Goal: Find specific page/section: Find specific page/section

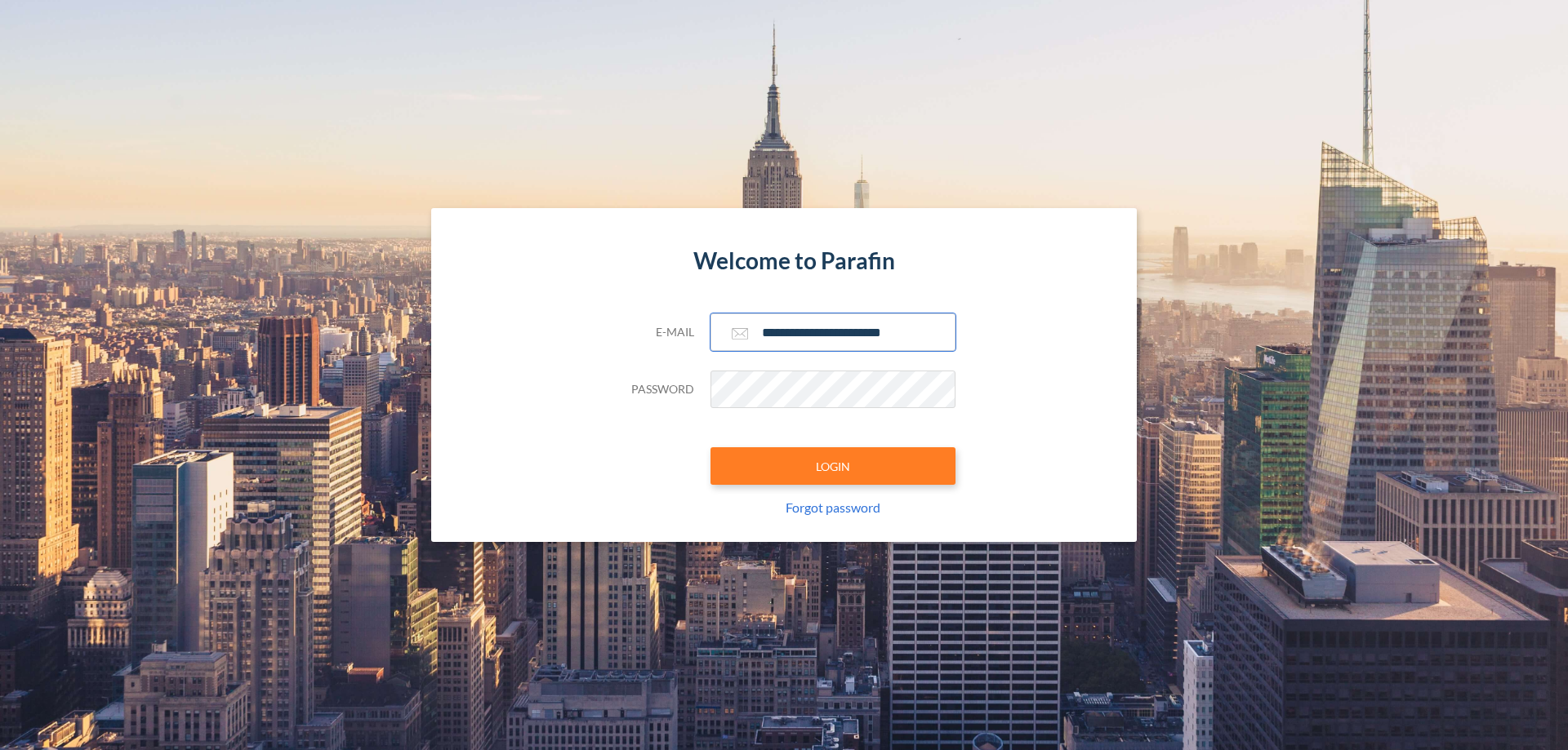
type input "**********"
click at [833, 466] on button "LOGIN" at bounding box center [833, 466] width 245 height 38
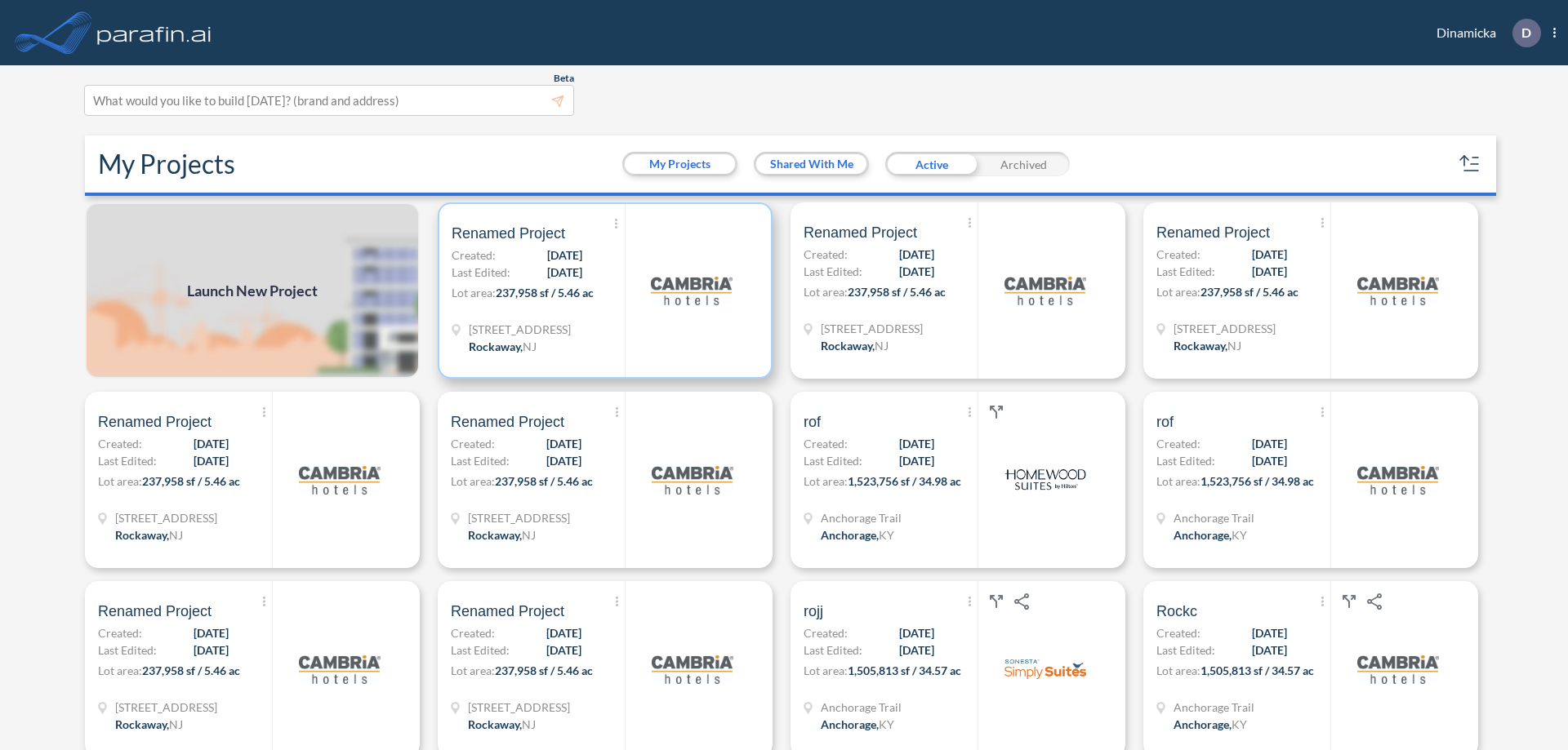
scroll to position [4, 0]
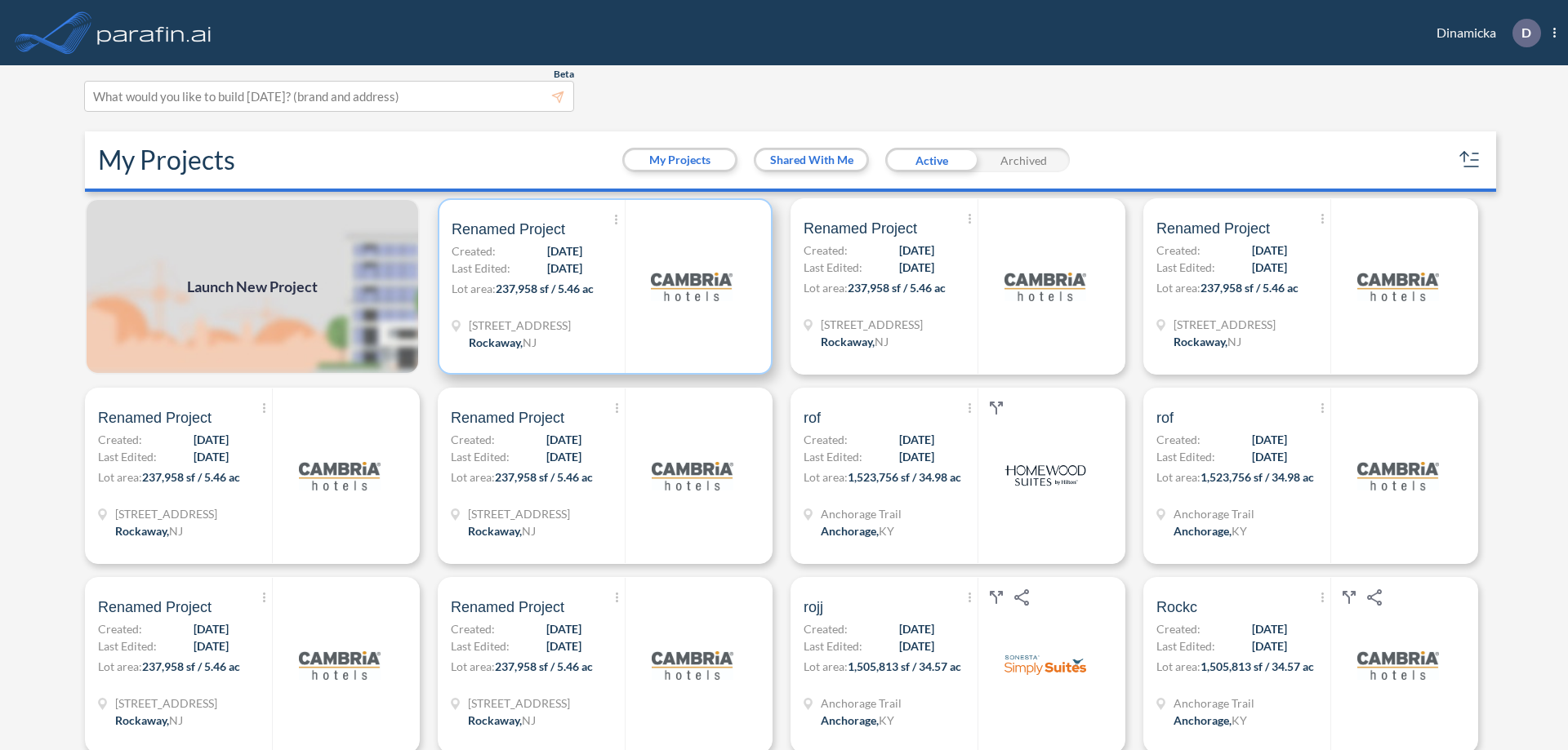
click at [602, 287] on p "Lot area: 237,958 sf / 5.46 ac" at bounding box center [539, 292] width 173 height 23
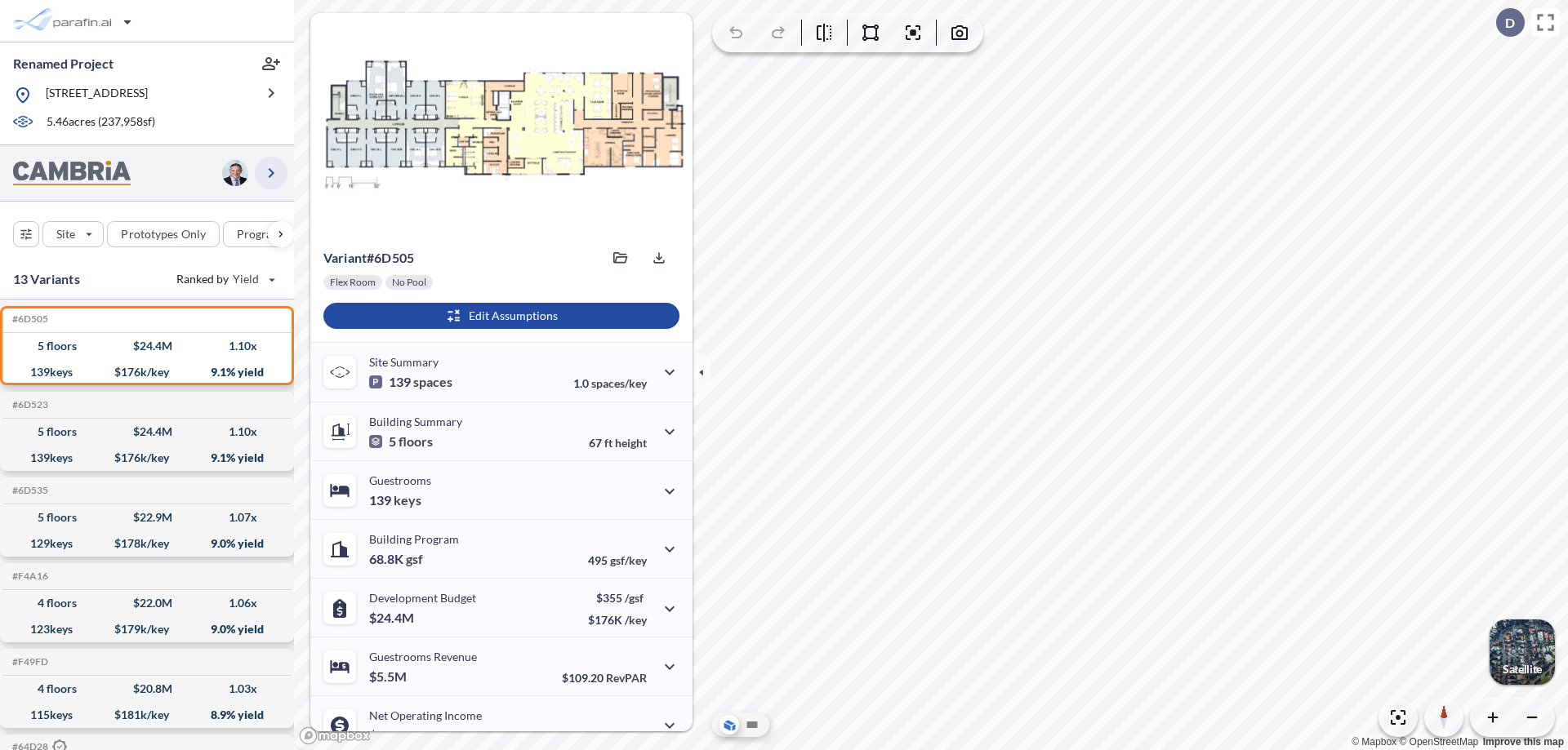
click at [271, 172] on icon "button" at bounding box center [271, 173] width 20 height 20
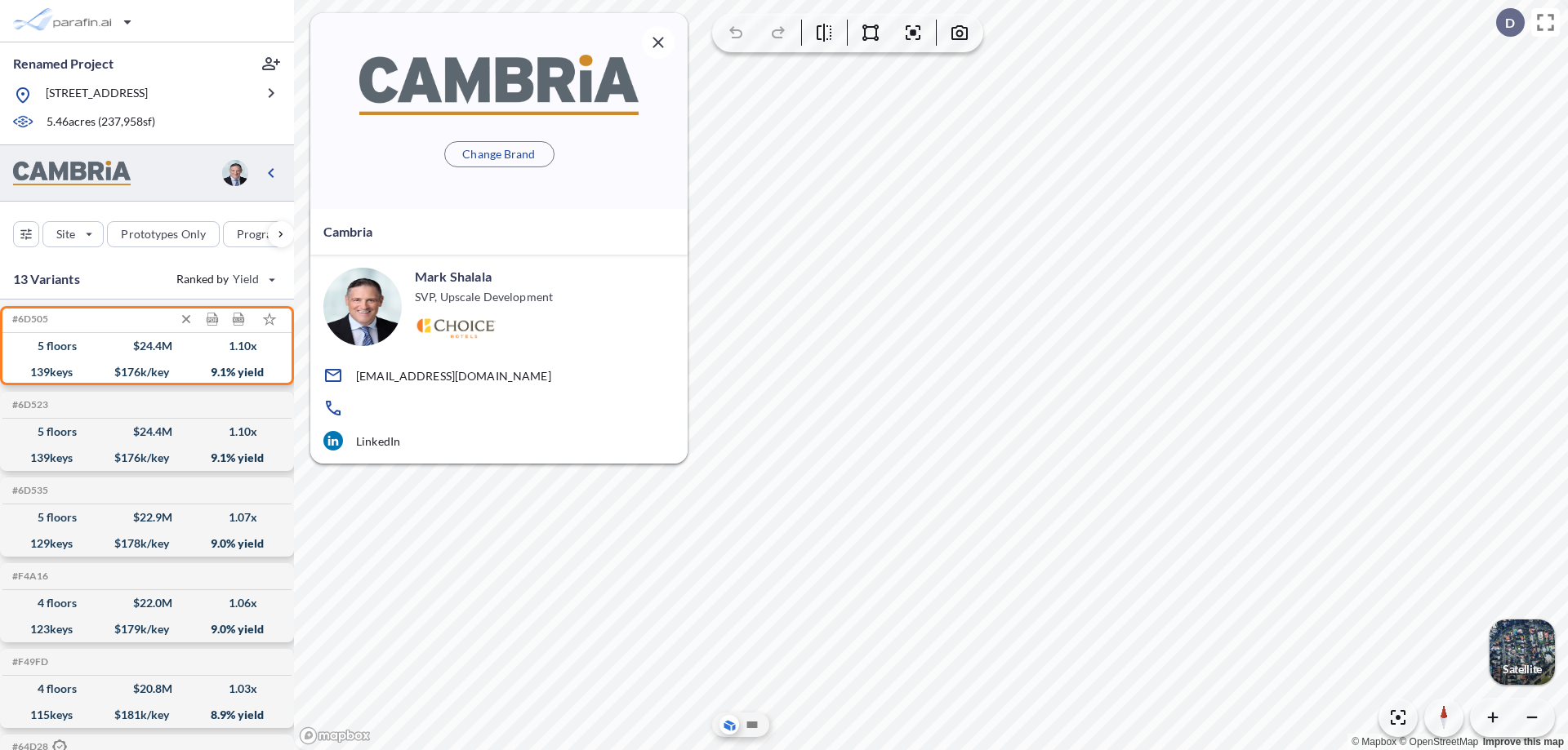
scroll to position [7, 0]
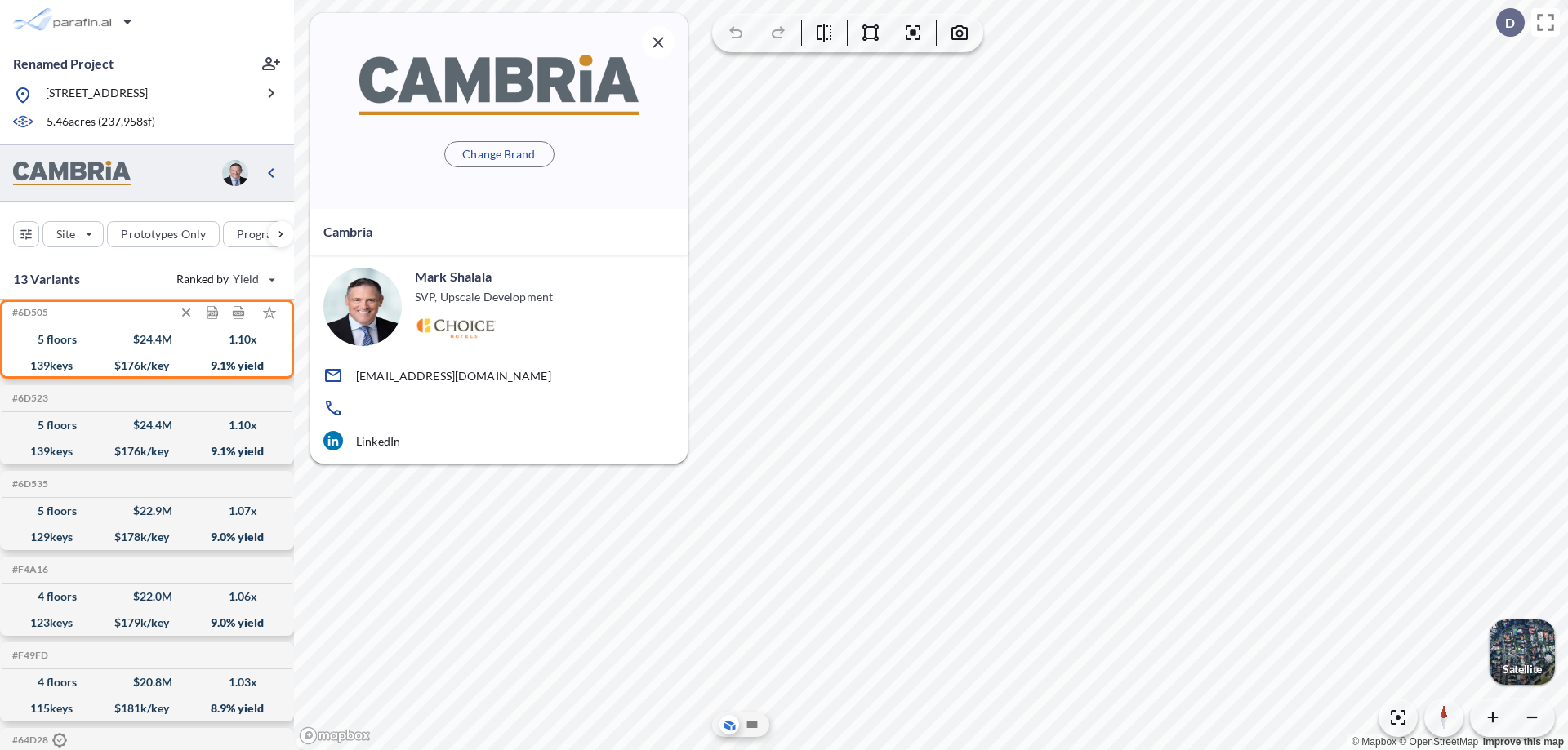
click at [147, 339] on div "$ 24.4 M" at bounding box center [153, 339] width 39 height 0
